Goal: Transaction & Acquisition: Obtain resource

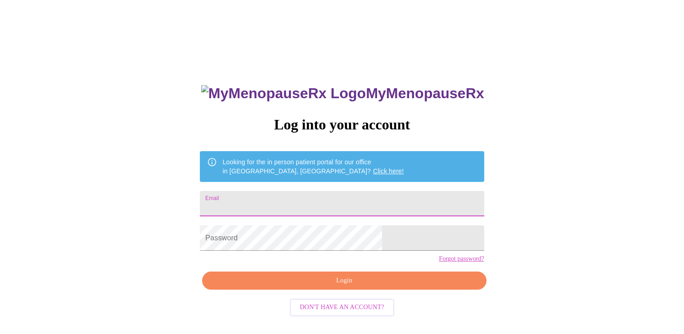
click at [360, 200] on input "Email" at bounding box center [342, 203] width 284 height 25
type input "[EMAIL_ADDRESS][DOMAIN_NAME]"
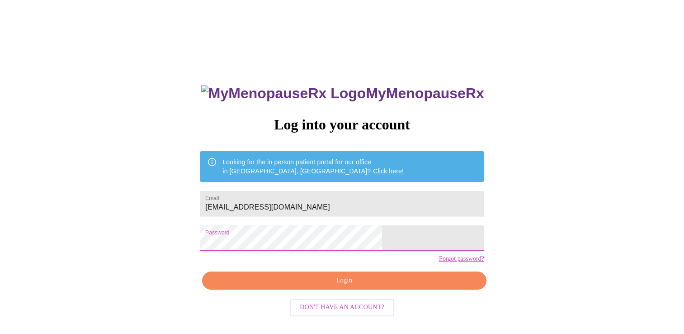
click at [359, 286] on span "Login" at bounding box center [343, 280] width 263 height 11
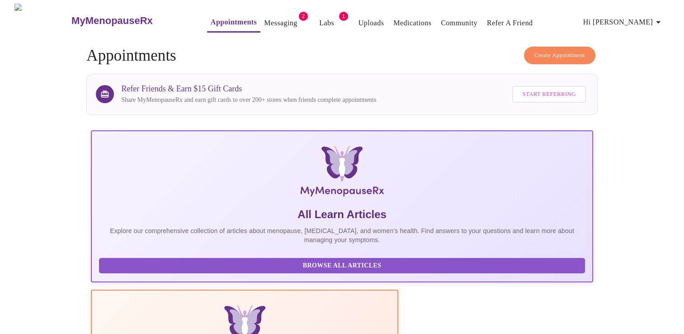
click at [318, 17] on button "Labs" at bounding box center [326, 23] width 29 height 18
click at [319, 19] on link "Labs" at bounding box center [326, 23] width 15 height 13
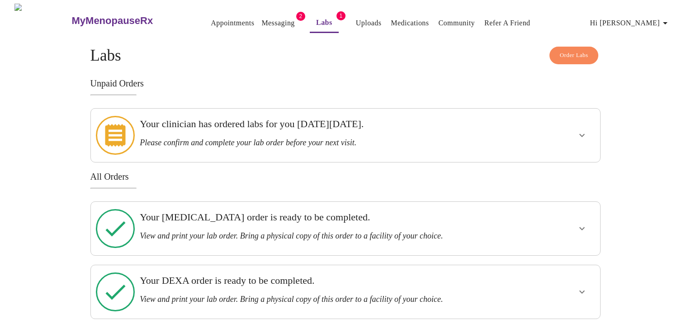
click at [563, 134] on div at bounding box center [555, 135] width 84 height 46
click at [275, 231] on h3 "View and print your lab order. Bring a physical copy of this order to a facilit…" at bounding box center [321, 235] width 362 height 9
click at [584, 223] on icon "show more" at bounding box center [581, 228] width 11 height 11
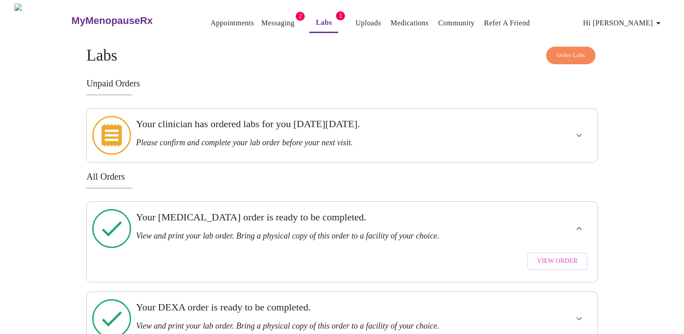
click at [553, 255] on span "View Order" at bounding box center [557, 260] width 41 height 11
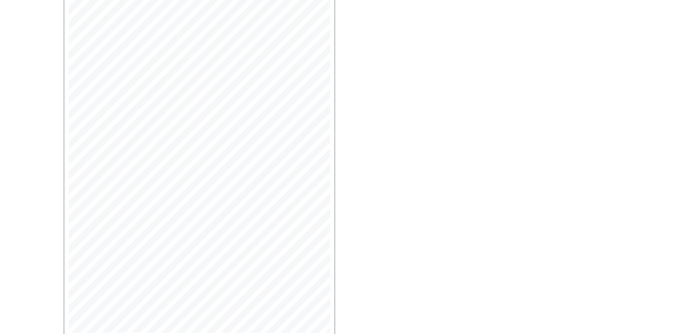
scroll to position [224, 0]
drag, startPoint x: 96, startPoint y: 306, endPoint x: 106, endPoint y: 286, distance: 22.2
click at [96, 306] on span "Open Larger PDF" at bounding box center [105, 306] width 58 height 11
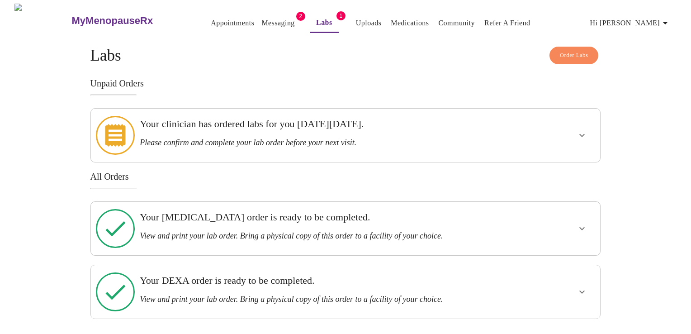
click at [591, 281] on button "show more" at bounding box center [582, 292] width 22 height 22
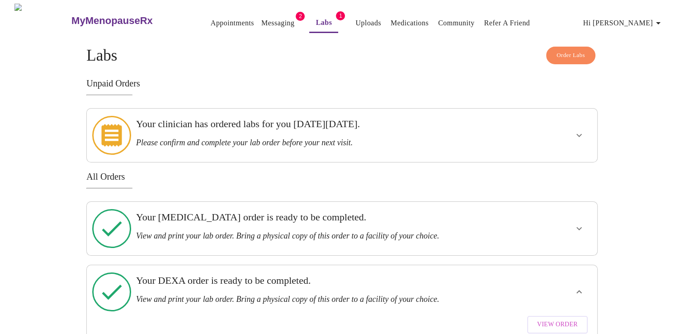
click at [552, 319] on span "View Order" at bounding box center [557, 324] width 41 height 11
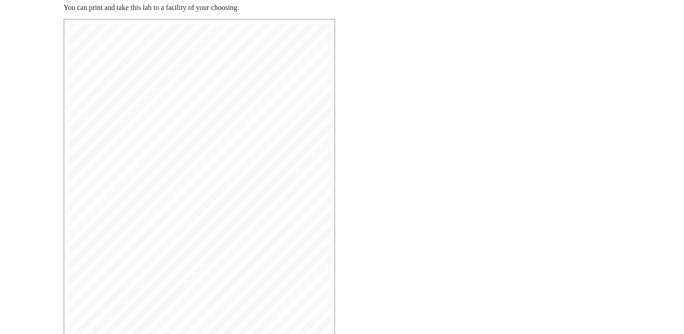
scroll to position [224, 0]
click at [94, 306] on span "Open Larger PDF" at bounding box center [105, 306] width 58 height 11
click at [108, 307] on span "Open Larger PDF" at bounding box center [105, 306] width 58 height 11
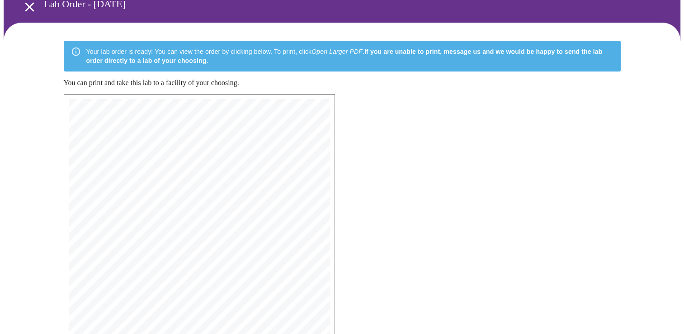
scroll to position [43, 0]
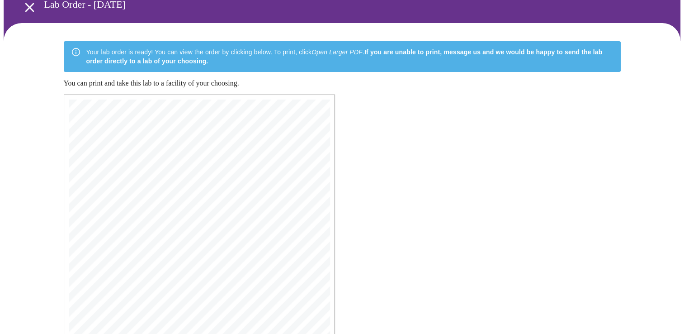
click at [31, 8] on icon "open drawer" at bounding box center [30, 8] width 16 height 16
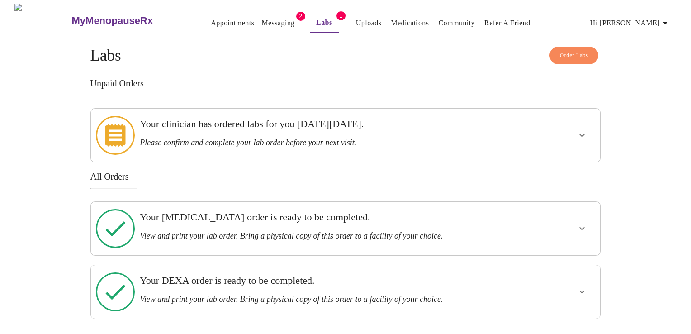
click at [239, 129] on h3 "Your clinician has ordered labs for you on Wednesday, September 24th." at bounding box center [321, 124] width 362 height 12
click at [584, 130] on icon "show more" at bounding box center [581, 135] width 11 height 11
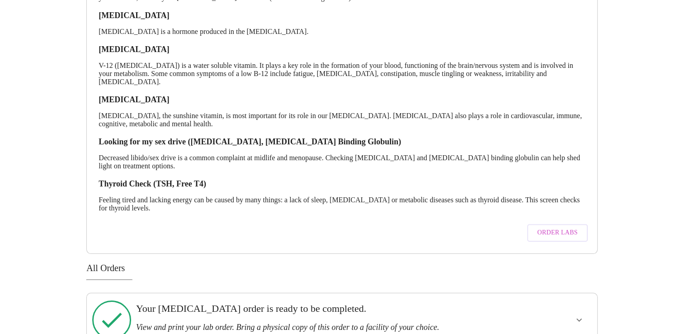
scroll to position [574, 0]
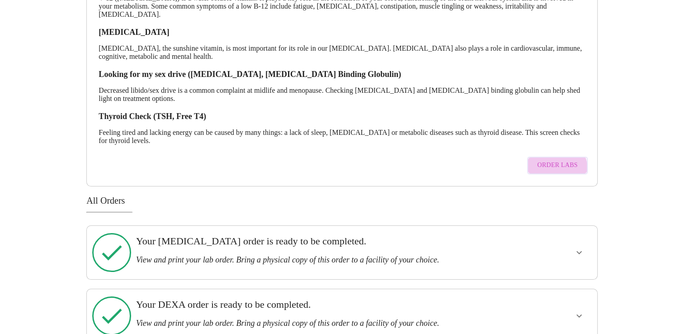
click at [548, 162] on span "Order Labs" at bounding box center [557, 165] width 40 height 11
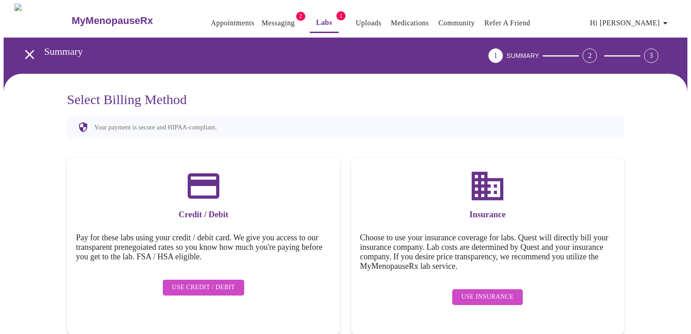
click at [490, 291] on span "Use Insurance" at bounding box center [487, 296] width 52 height 11
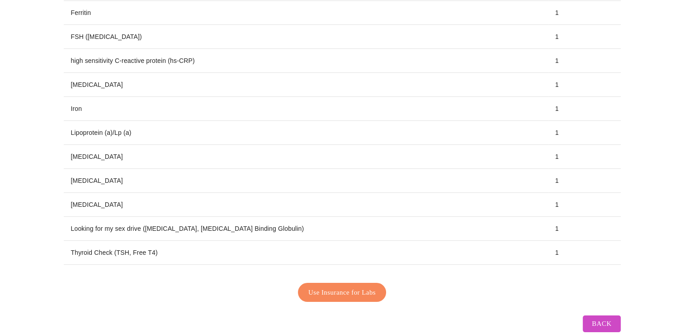
scroll to position [259, 0]
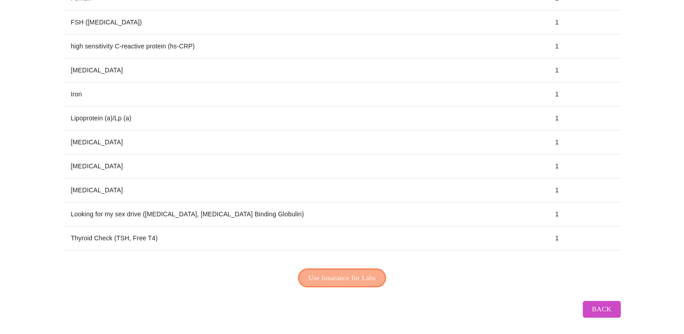
click at [356, 272] on span "Use Insurance for Labs" at bounding box center [341, 278] width 67 height 12
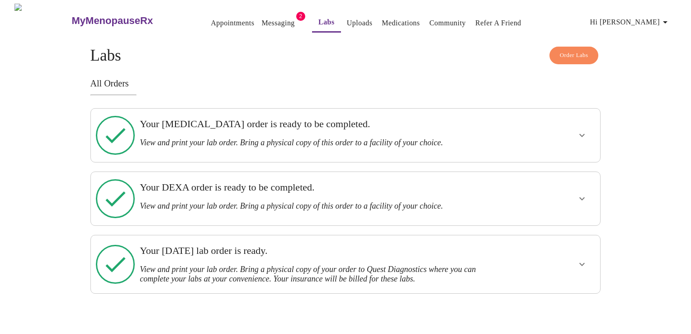
click at [583, 259] on icon "show more" at bounding box center [581, 264] width 11 height 11
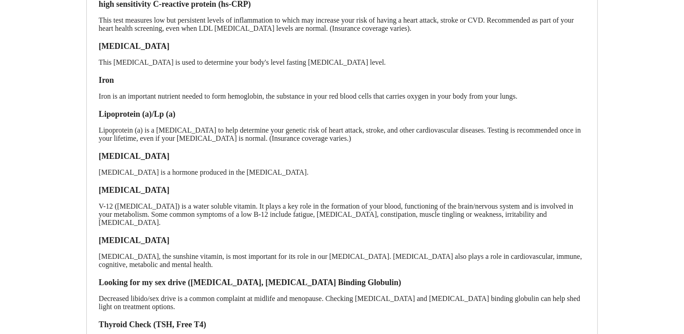
scroll to position [551, 0]
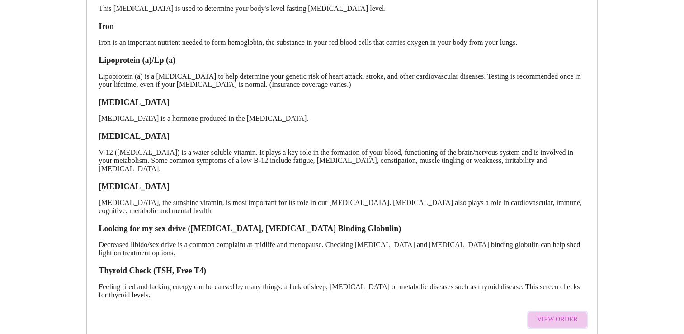
drag, startPoint x: 560, startPoint y: 294, endPoint x: 525, endPoint y: 276, distance: 40.0
click at [560, 314] on span "View Order" at bounding box center [557, 319] width 41 height 11
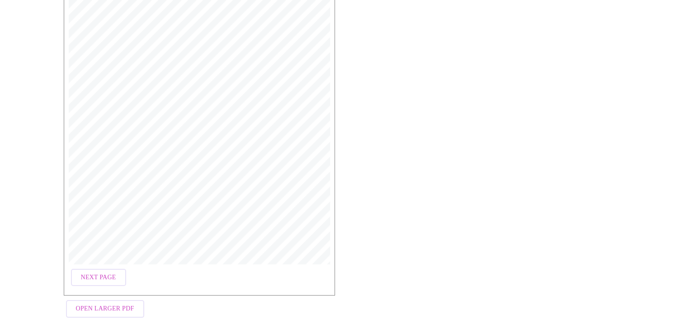
scroll to position [248, 0]
click at [103, 303] on span "Open Larger PDF" at bounding box center [105, 301] width 58 height 11
click at [112, 302] on span "Open Larger PDF" at bounding box center [105, 301] width 58 height 11
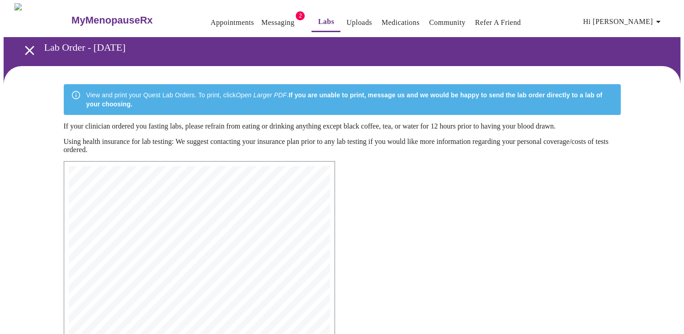
scroll to position [0, 0]
click at [28, 48] on icon "open drawer" at bounding box center [29, 50] width 9 height 9
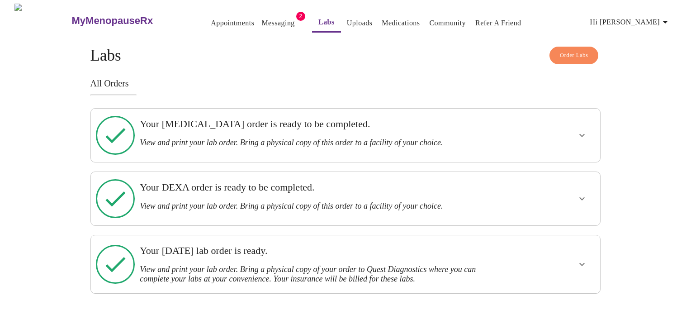
click at [575, 253] on button "show more" at bounding box center [582, 264] width 22 height 22
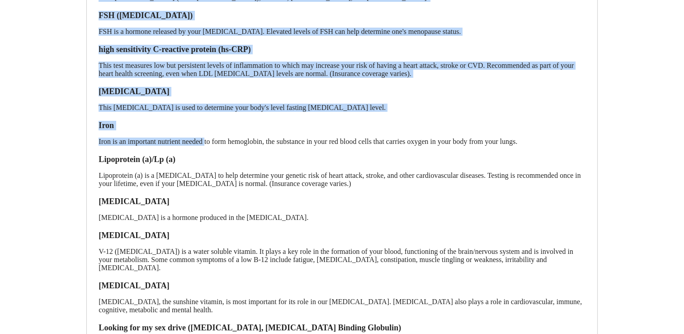
scroll to position [551, 0]
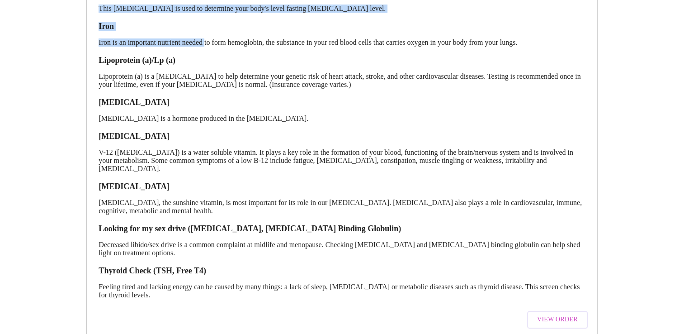
drag, startPoint x: 98, startPoint y: 91, endPoint x: 249, endPoint y: 291, distance: 250.6
click at [249, 291] on div "Apolipoprotein B ApoB is a protein that carries cholesterol and other fats thro…" at bounding box center [341, 34] width 495 height 598
copy div "Apolipoprotein B ApoB is a protein that carries cholesterol and other fats thro…"
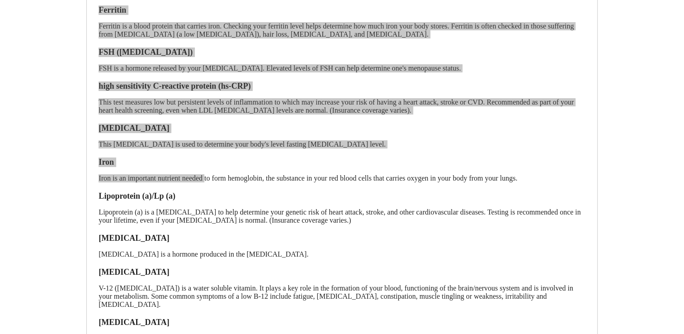
scroll to position [370, 0]
